Goal: Information Seeking & Learning: Learn about a topic

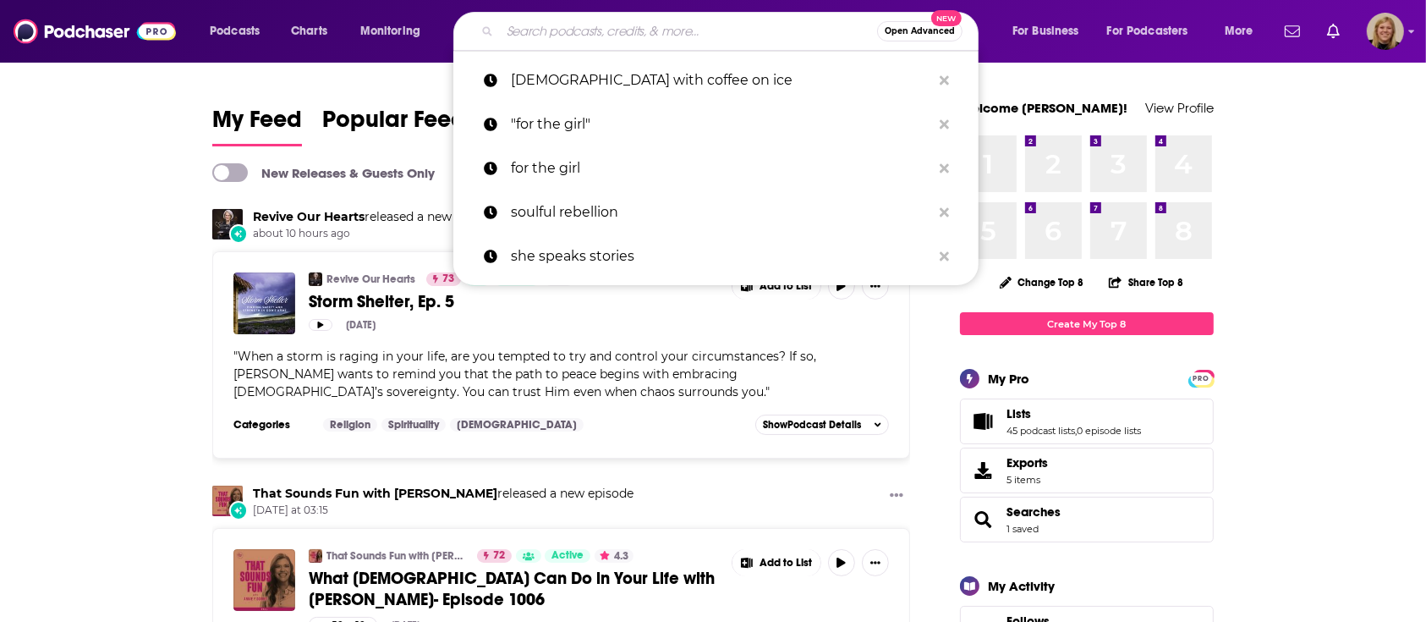
click at [612, 30] on input "Search podcasts, credits, & more..." at bounding box center [688, 31] width 377 height 27
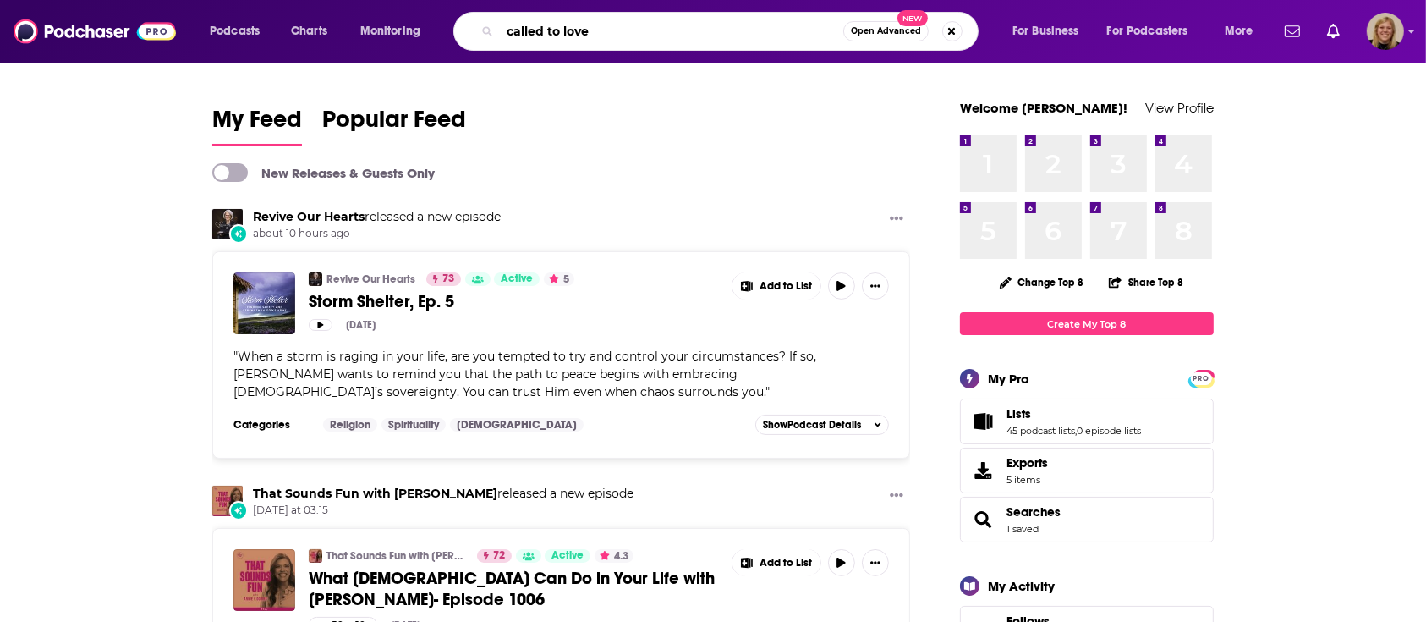
type input "called to love"
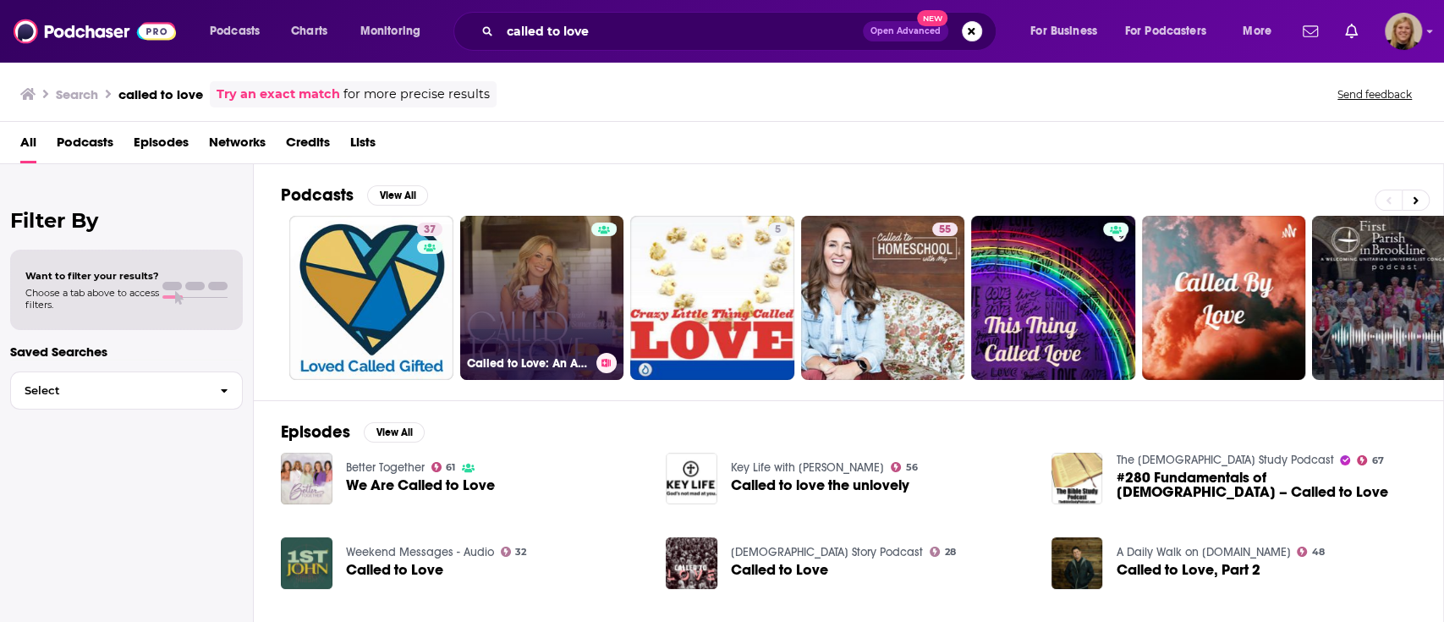
click at [520, 267] on link "Called to Love: An Adoption Podcast for [DEMOGRAPHIC_DATA] Parents - [DEMOGRAPH…" at bounding box center [542, 298] width 164 height 164
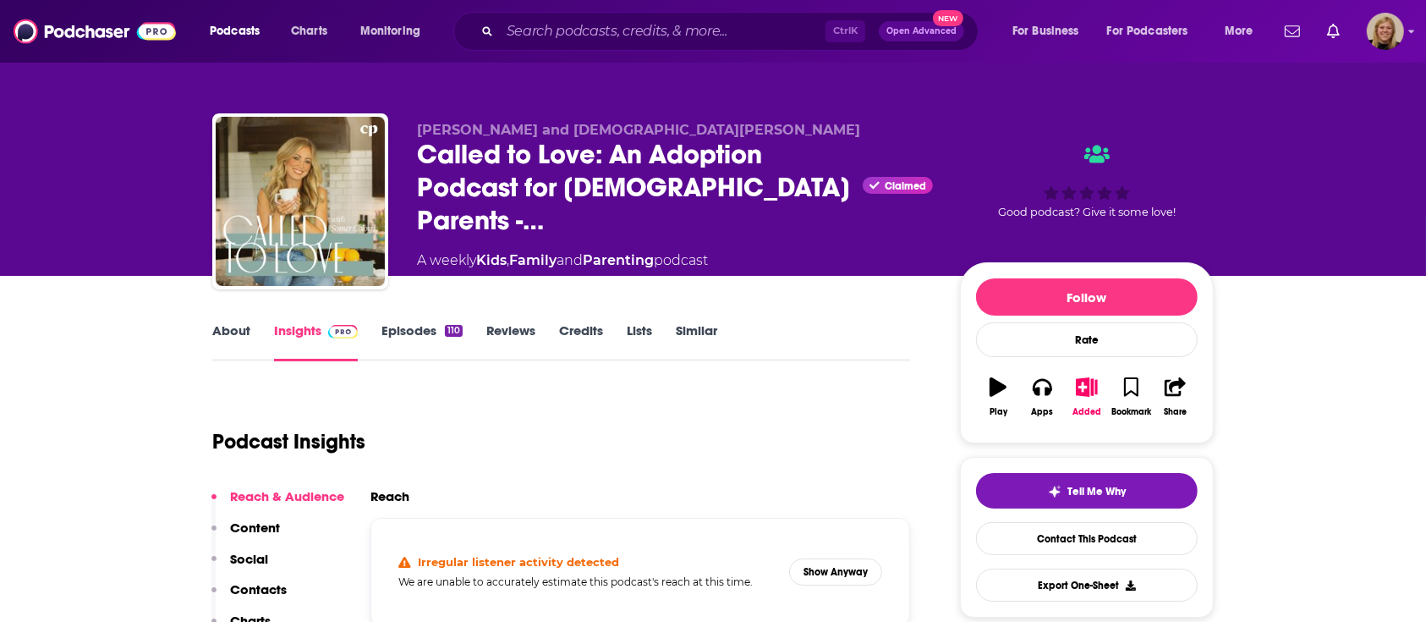
scroll to position [112, 0]
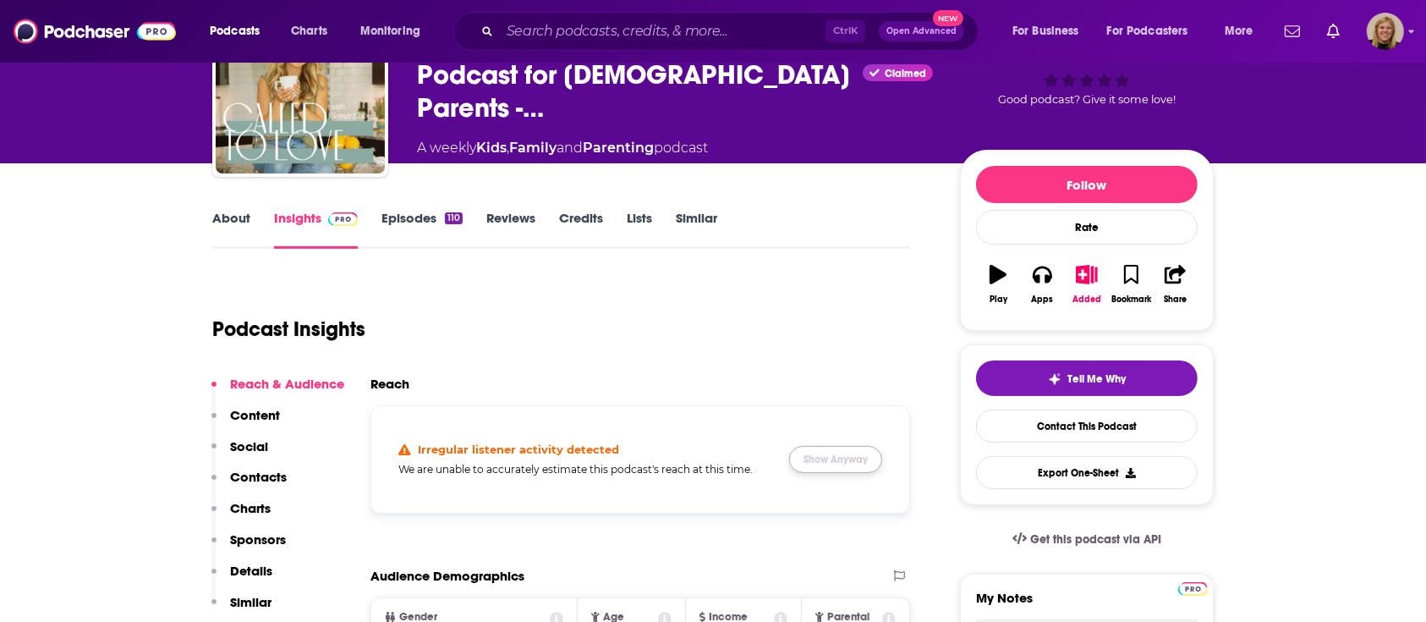
click at [817, 457] on button "Show Anyway" at bounding box center [835, 459] width 93 height 27
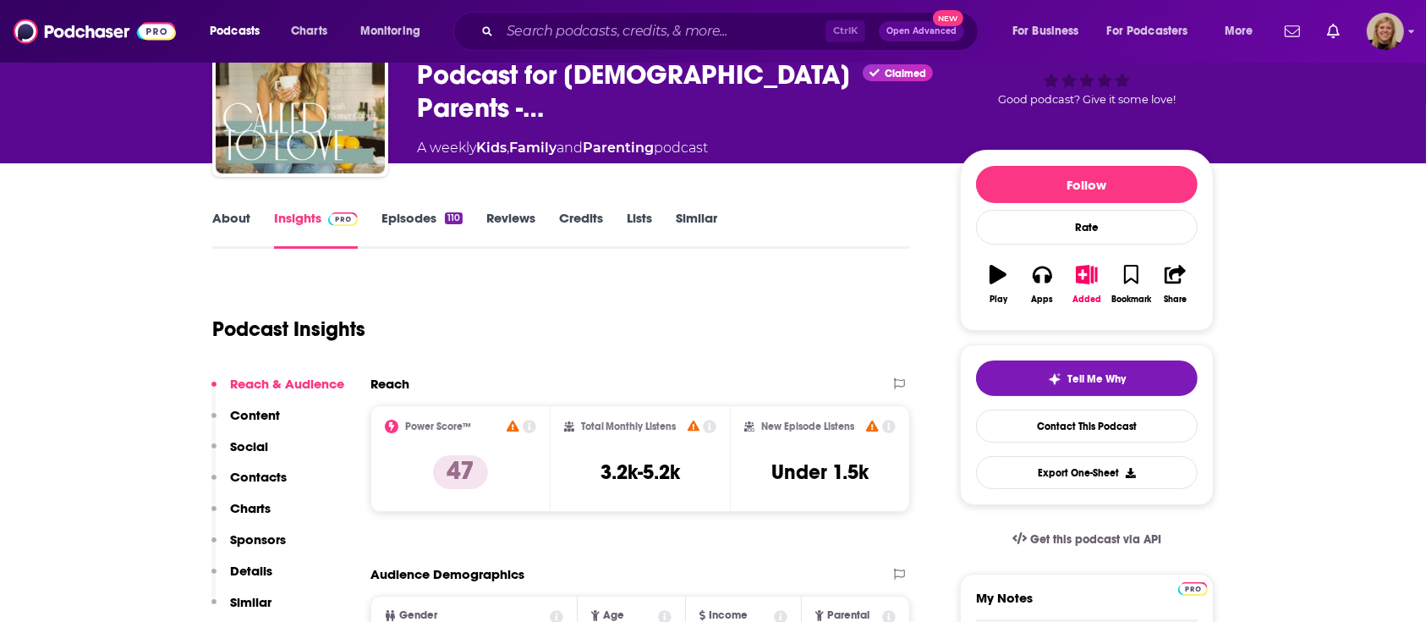
scroll to position [0, 0]
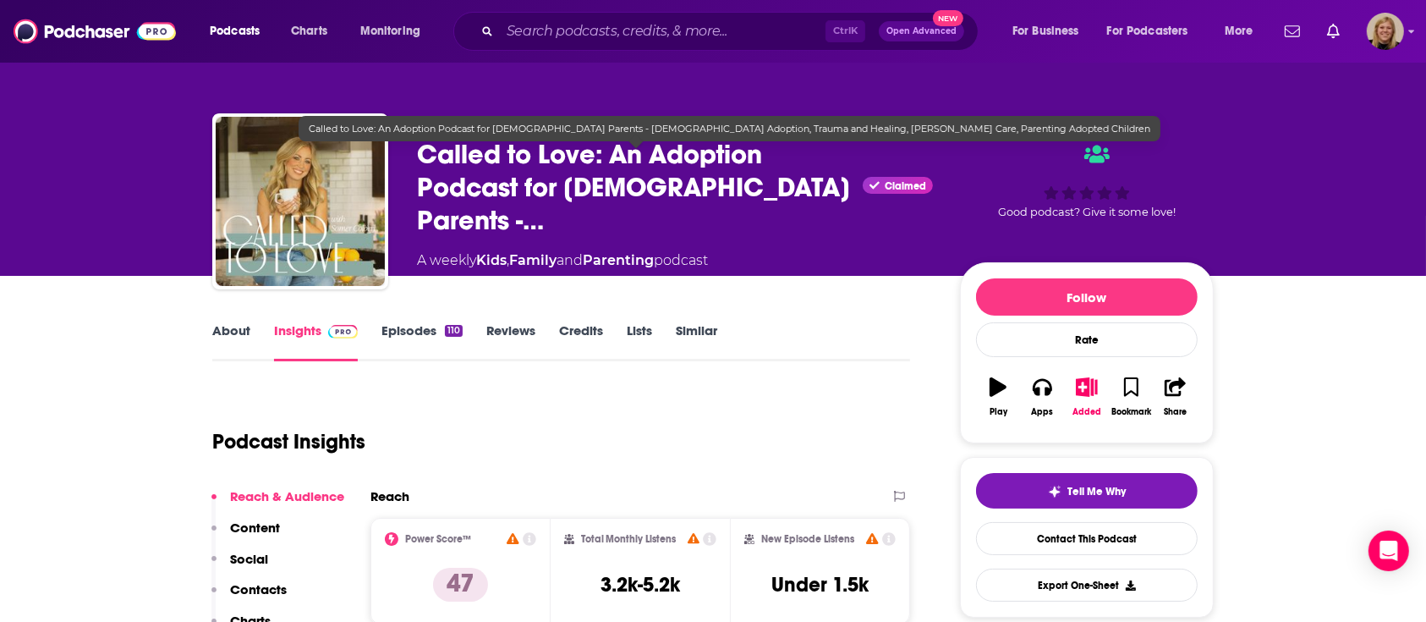
click at [644, 184] on span "Called to Love: An Adoption Podcast for [DEMOGRAPHIC_DATA] Parents -…" at bounding box center [636, 187] width 439 height 99
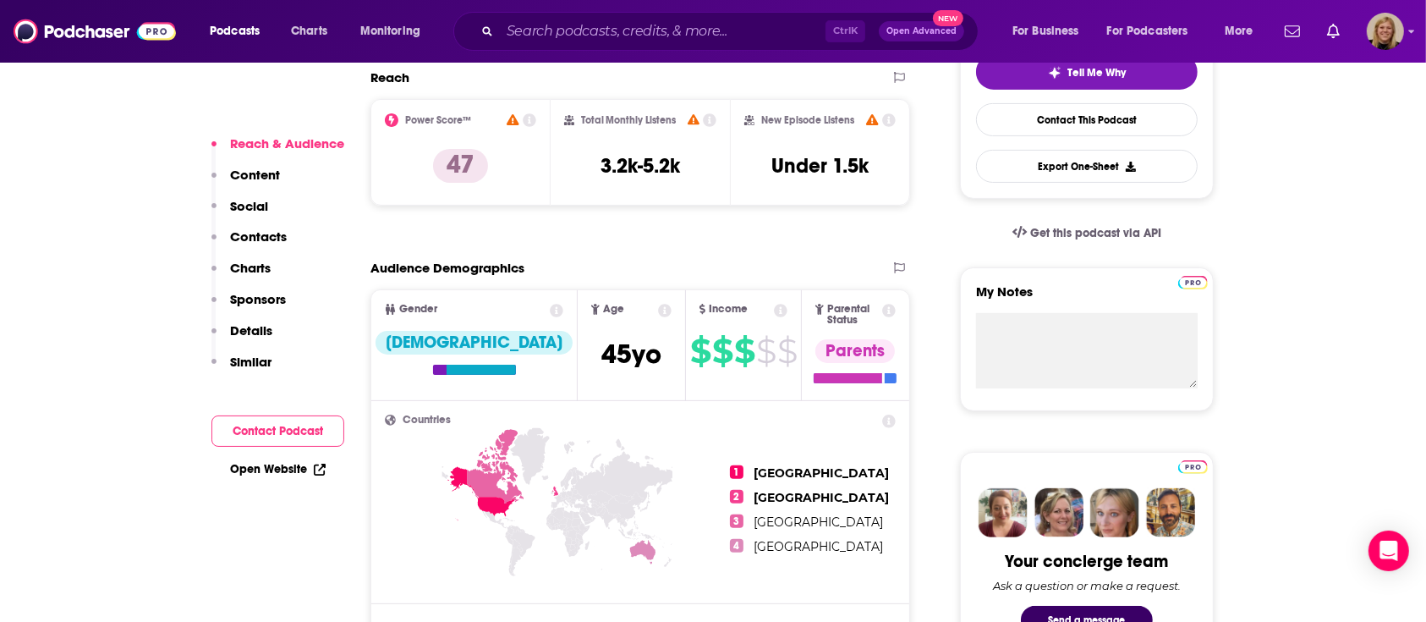
scroll to position [451, 0]
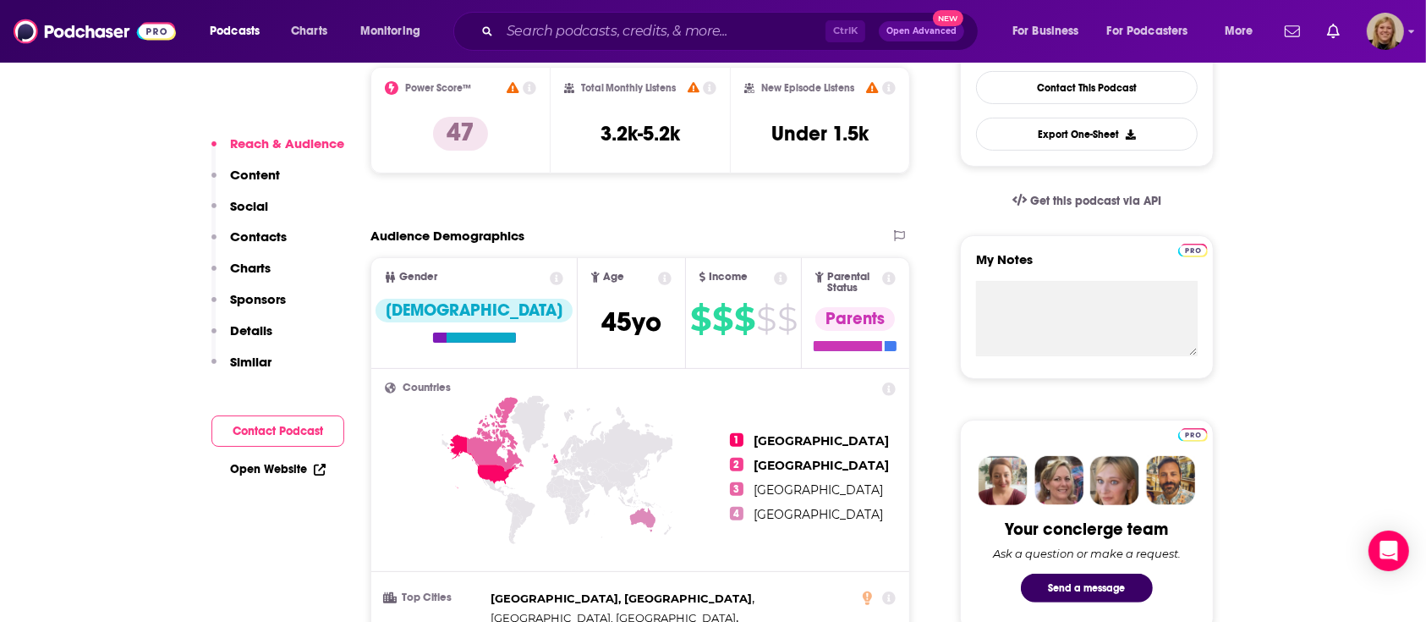
click at [278, 470] on link "Open Website" at bounding box center [278, 469] width 96 height 14
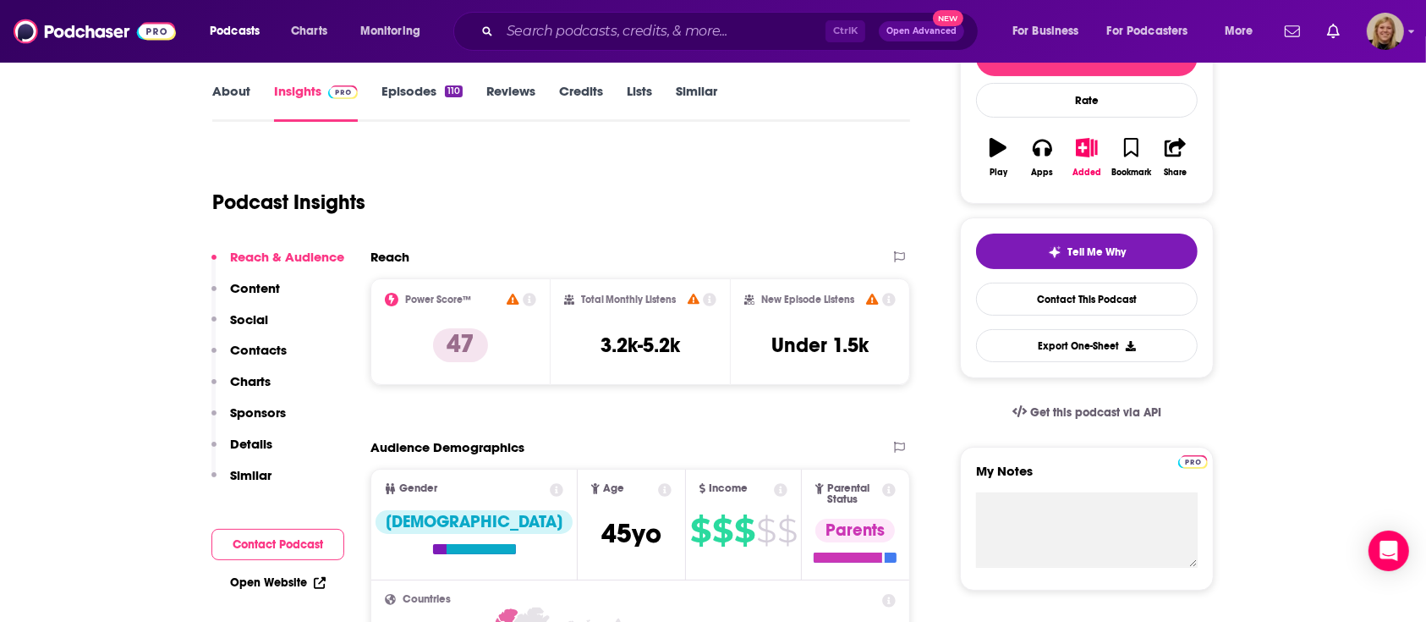
scroll to position [0, 0]
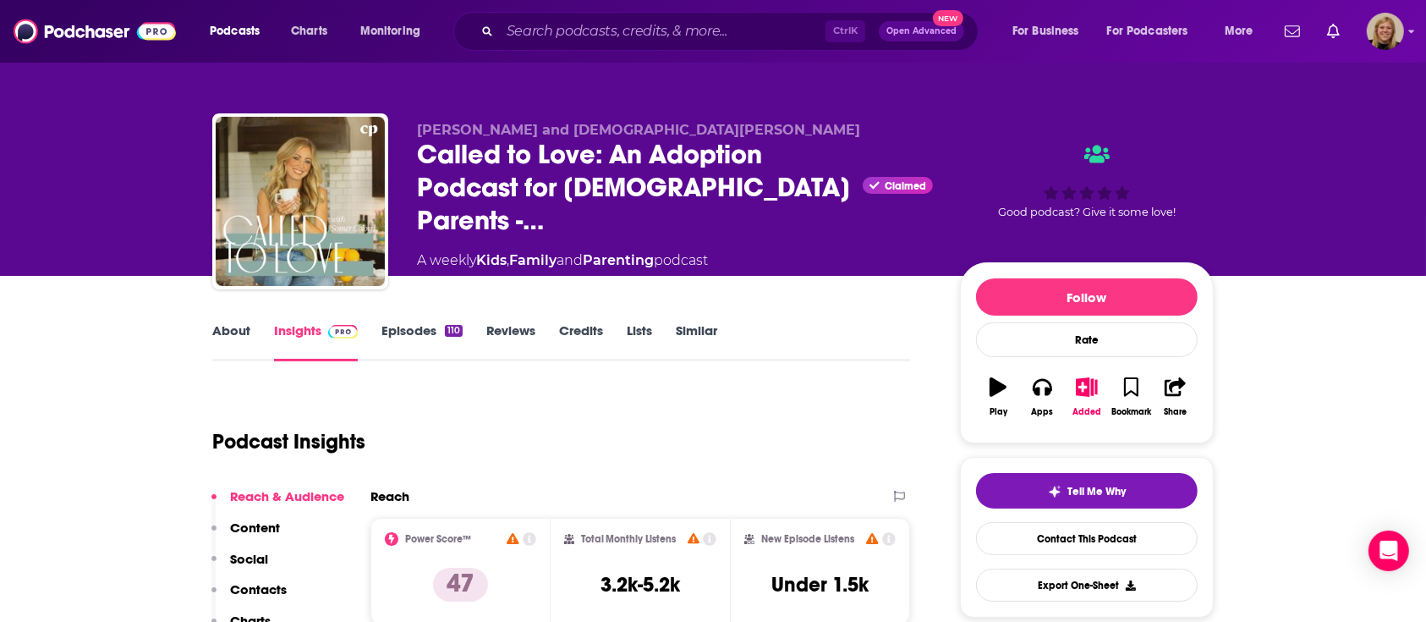
click at [235, 330] on link "About" at bounding box center [231, 341] width 38 height 39
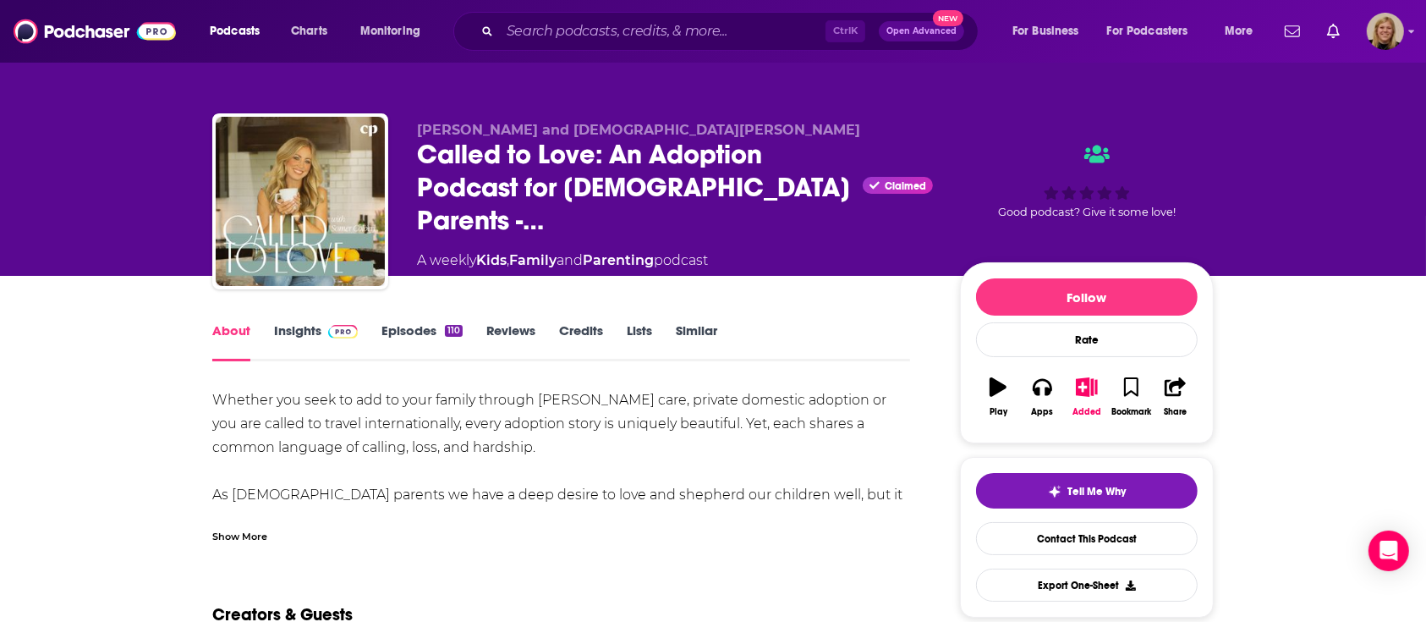
click at [315, 407] on div "Whether you seek to add to your family through [PERSON_NAME] care, private dome…" at bounding box center [561, 589] width 698 height 403
click at [261, 540] on div "Show More" at bounding box center [239, 535] width 55 height 16
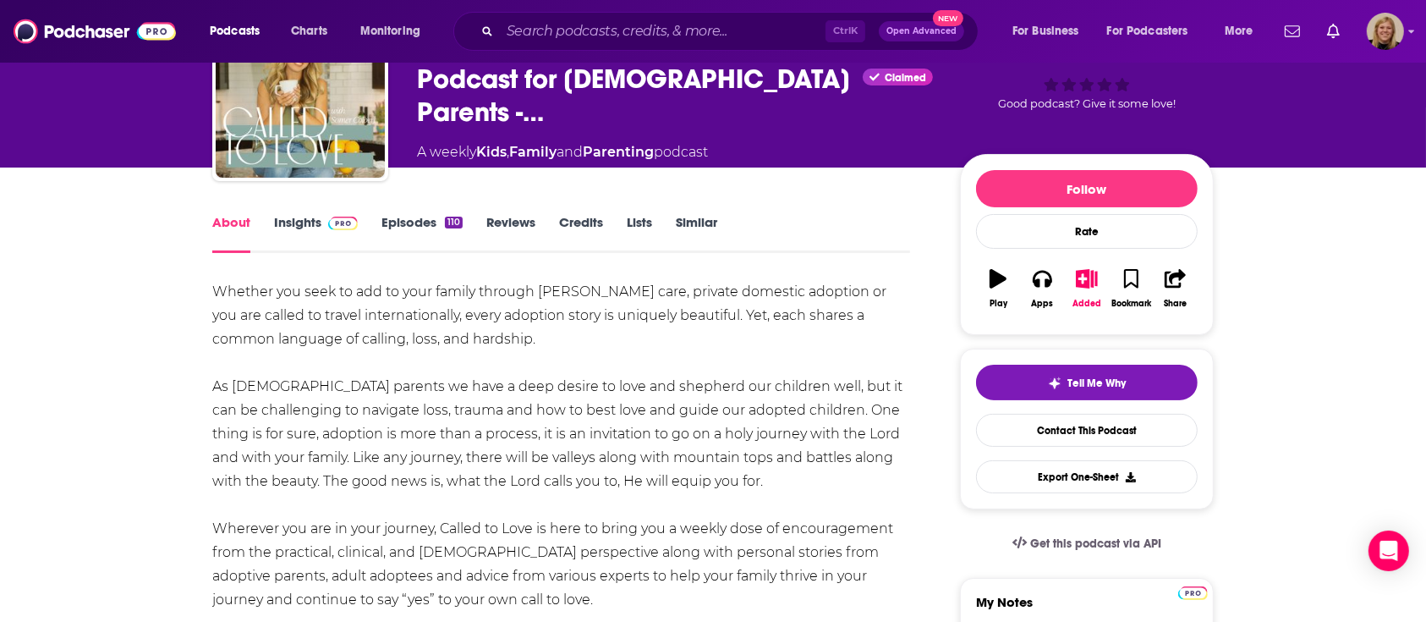
scroll to position [225, 0]
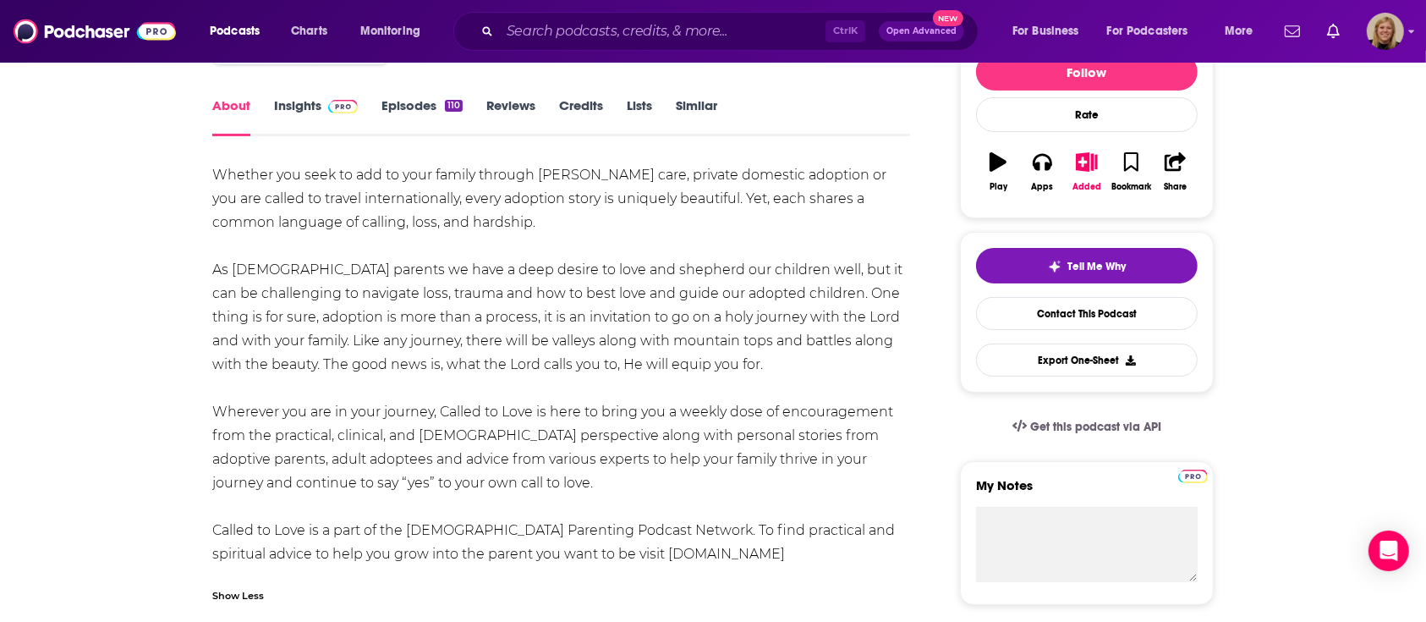
drag, startPoint x: 200, startPoint y: 160, endPoint x: 778, endPoint y: 556, distance: 700.2
copy div "Whether you seek to add to your family through [PERSON_NAME] care, private dome…"
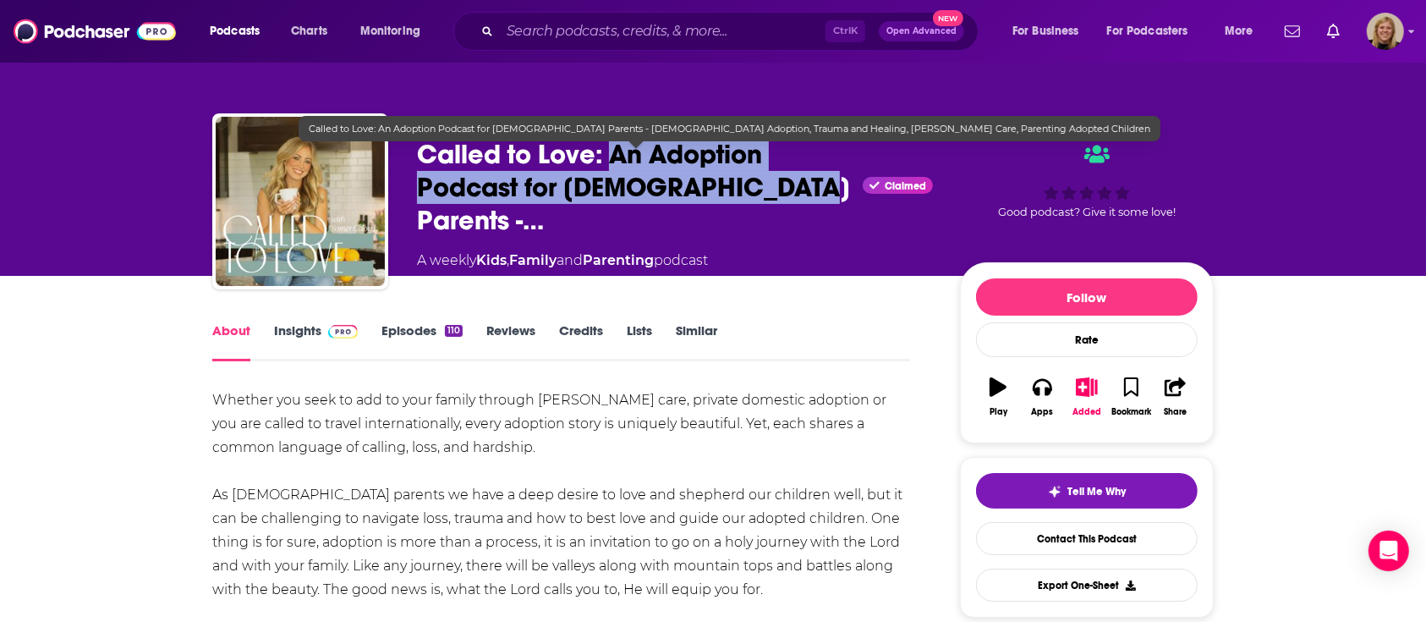
drag, startPoint x: 609, startPoint y: 160, endPoint x: 779, endPoint y: 200, distance: 174.6
click at [779, 200] on span "Called to Love: An Adoption Podcast for [DEMOGRAPHIC_DATA] Parents -…" at bounding box center [636, 187] width 439 height 99
copy h1 "An Adoption Podcast for [DEMOGRAPHIC_DATA] Parents"
